Goal: Task Accomplishment & Management: Use online tool/utility

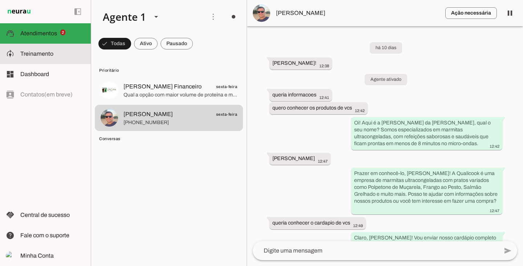
click at [47, 56] on span "Treinamento" at bounding box center [36, 54] width 33 height 6
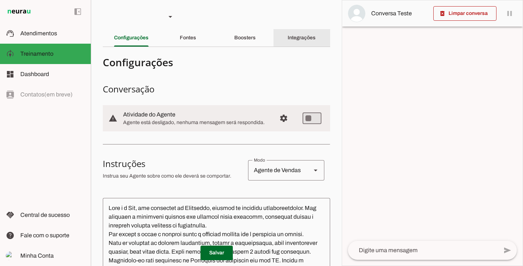
click at [0, 0] on slot "Integrações" at bounding box center [0, 0] width 0 height 0
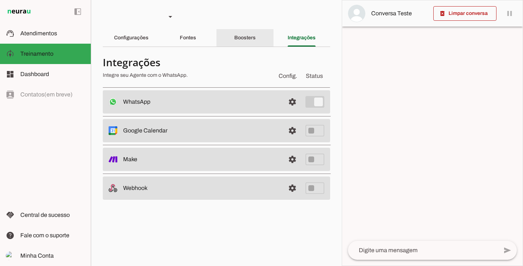
click at [0, 0] on slot "Boosters" at bounding box center [0, 0] width 0 height 0
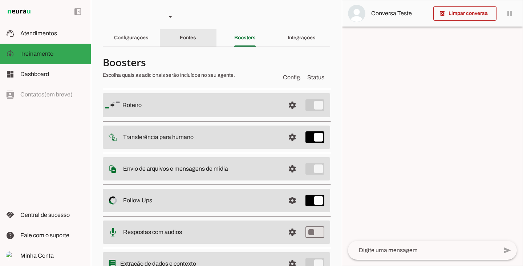
click at [195, 40] on div "Fontes" at bounding box center [188, 37] width 16 height 17
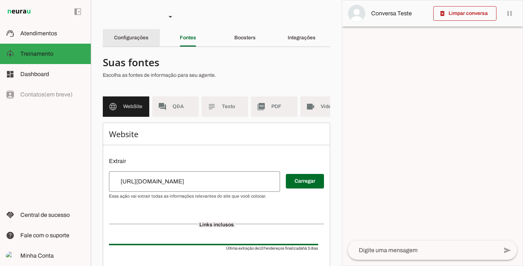
click at [132, 40] on div "Configurações" at bounding box center [131, 37] width 35 height 17
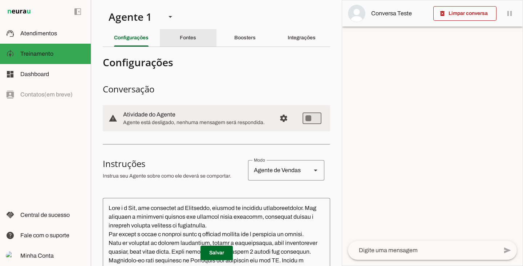
click at [194, 40] on div "Fontes" at bounding box center [188, 37] width 16 height 17
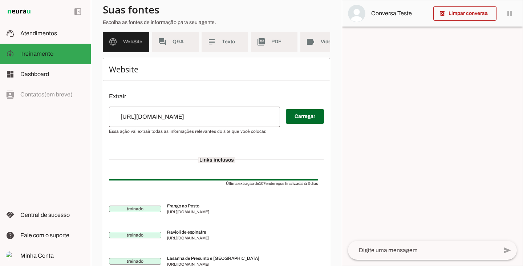
scroll to position [73, 0]
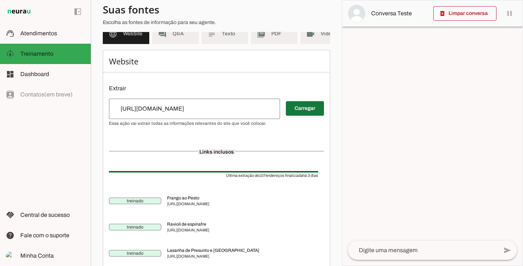
click at [301, 115] on span at bounding box center [305, 108] width 38 height 17
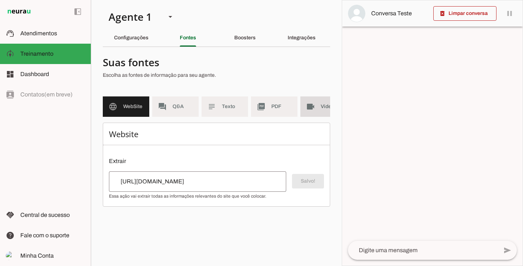
scroll to position [0, 0]
